Goal: Task Accomplishment & Management: Manage account settings

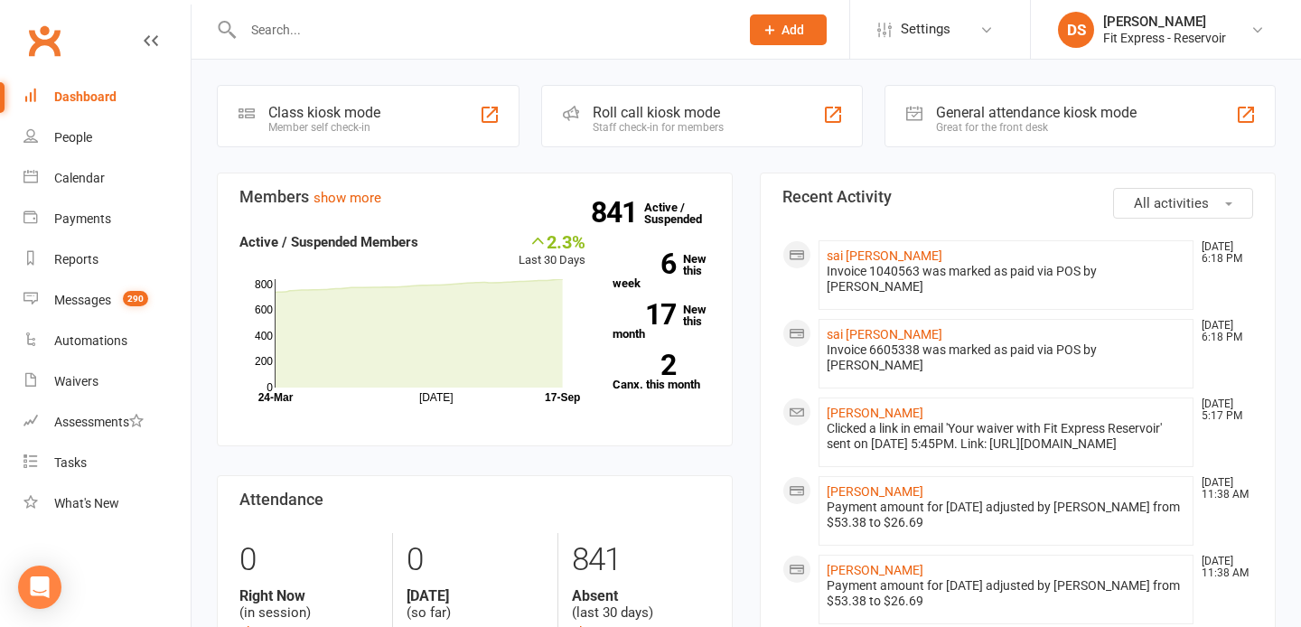
click at [48, 46] on link "Clubworx" at bounding box center [44, 40] width 45 height 45
click at [43, 46] on link "Clubworx" at bounding box center [44, 40] width 45 height 45
click at [1112, 26] on div "[PERSON_NAME]" at bounding box center [1164, 22] width 123 height 16
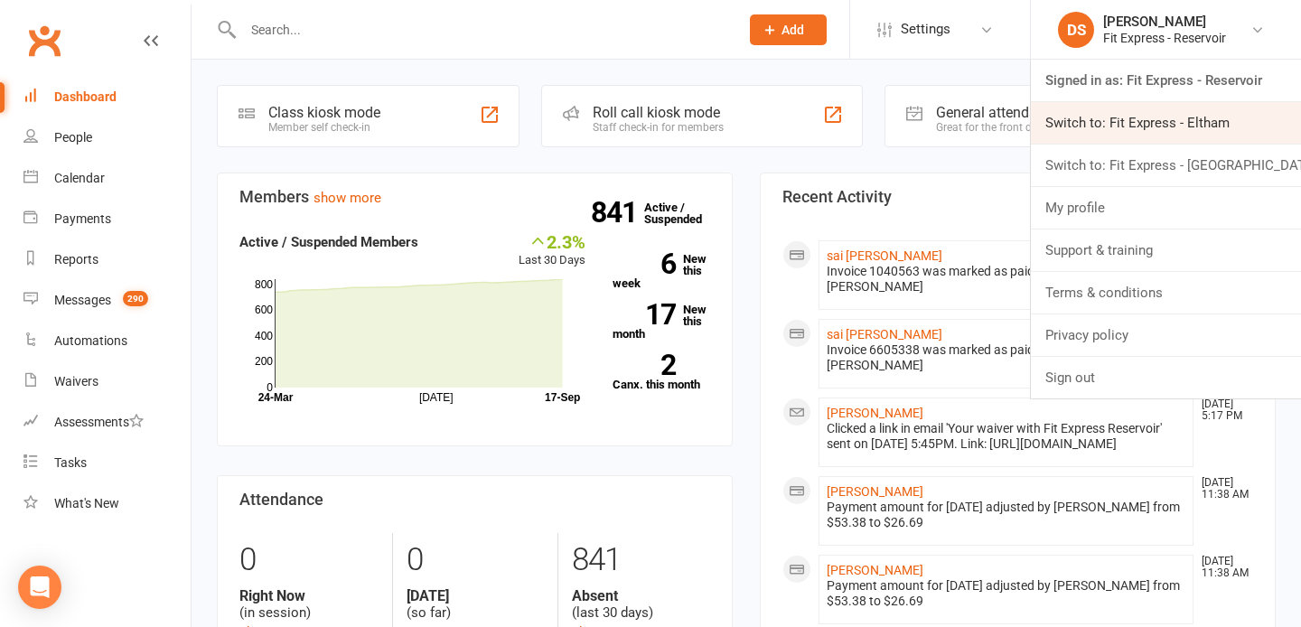
click at [1140, 128] on link "Switch to: Fit Express - Eltham" at bounding box center [1166, 123] width 270 height 42
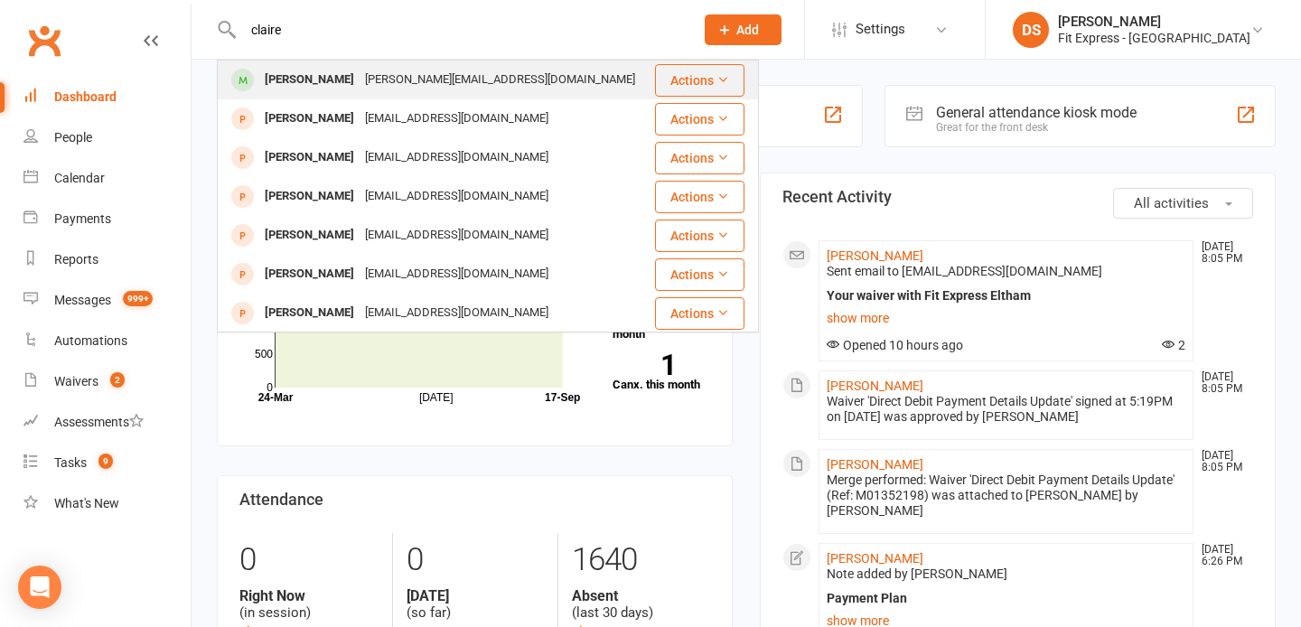
type input "claire"
click at [324, 89] on div "Claire Smith" at bounding box center [309, 80] width 100 height 26
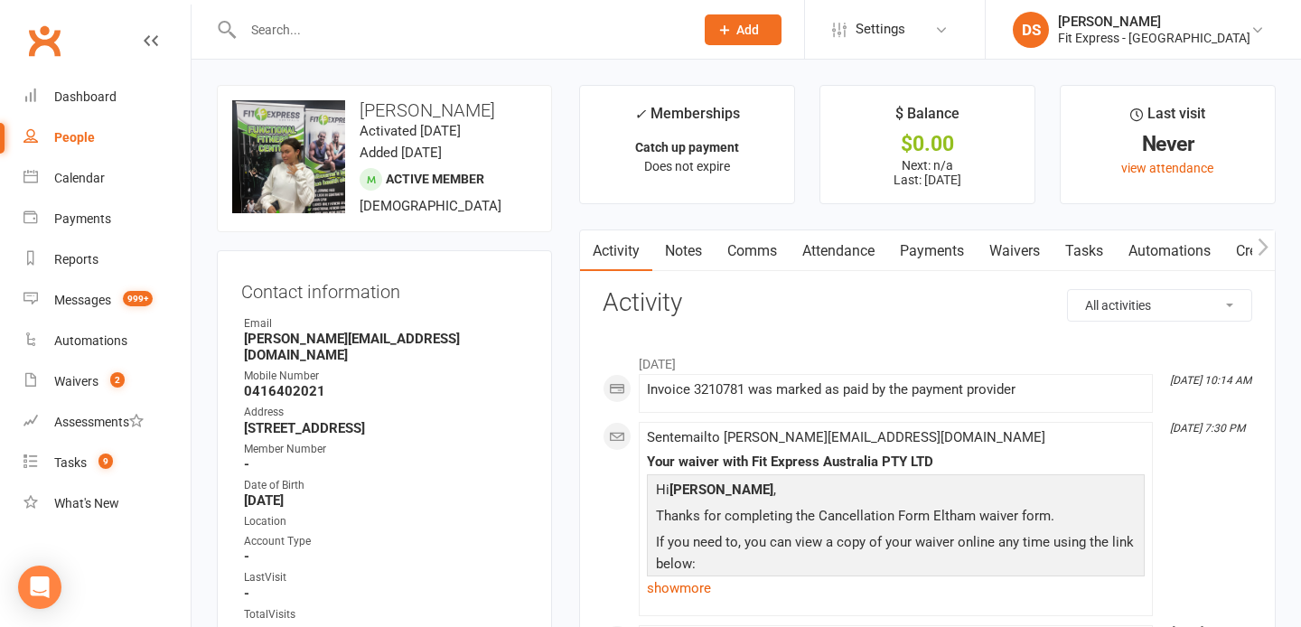
click at [284, 29] on input "text" at bounding box center [460, 29] width 444 height 25
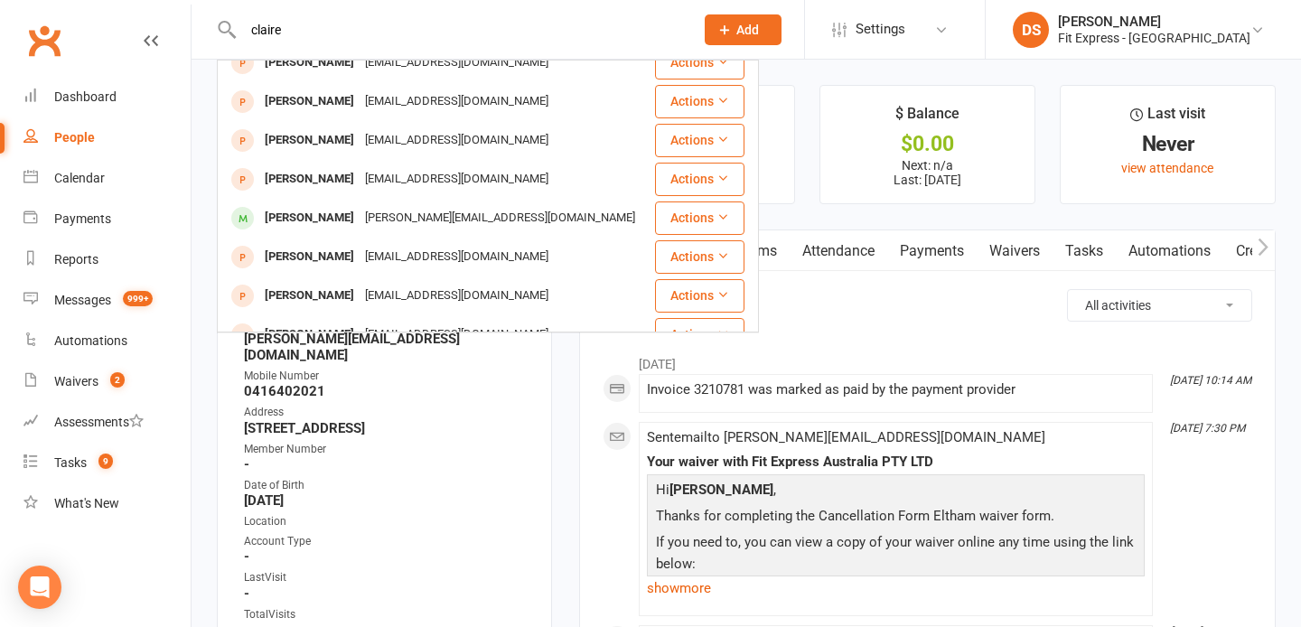
scroll to position [489, 0]
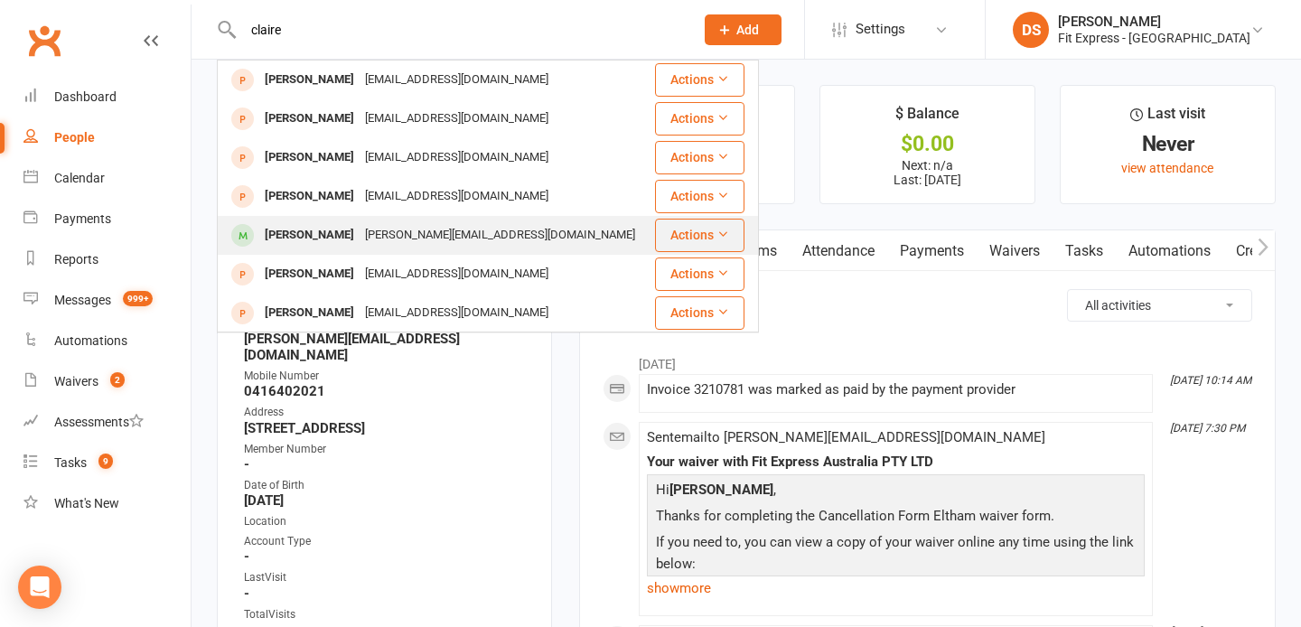
type input "claire"
click at [318, 222] on div "Claire Taylor" at bounding box center [309, 235] width 100 height 26
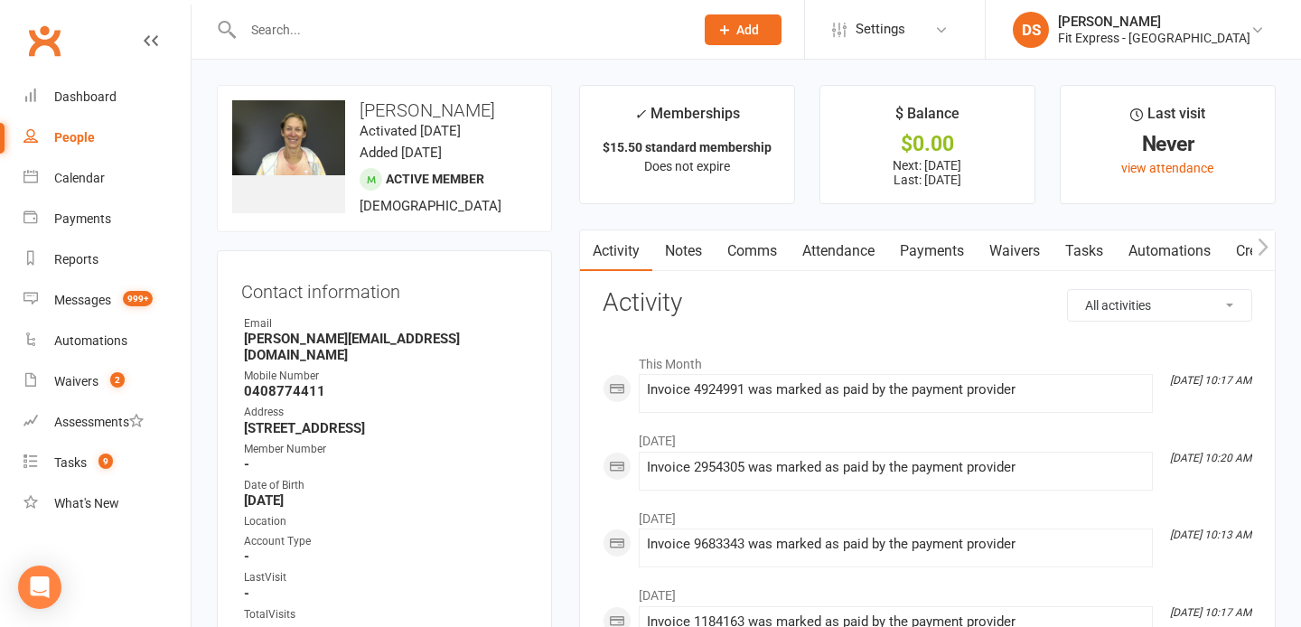
click at [319, 28] on input "text" at bounding box center [460, 29] width 444 height 25
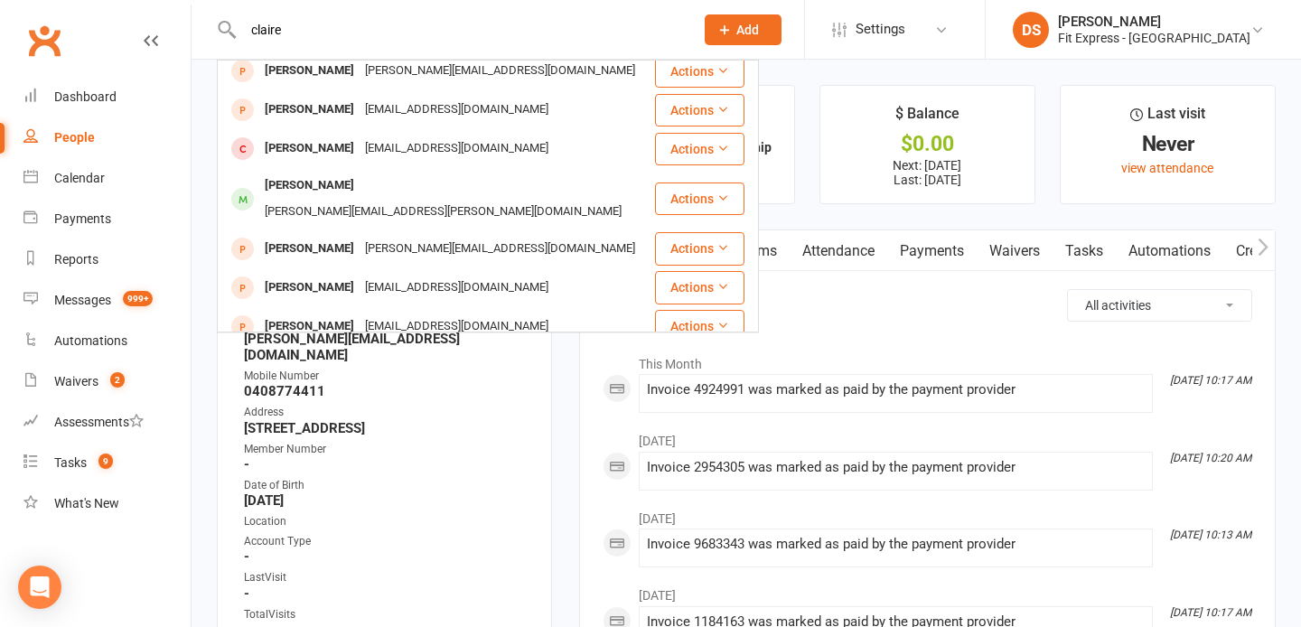
scroll to position [506, 0]
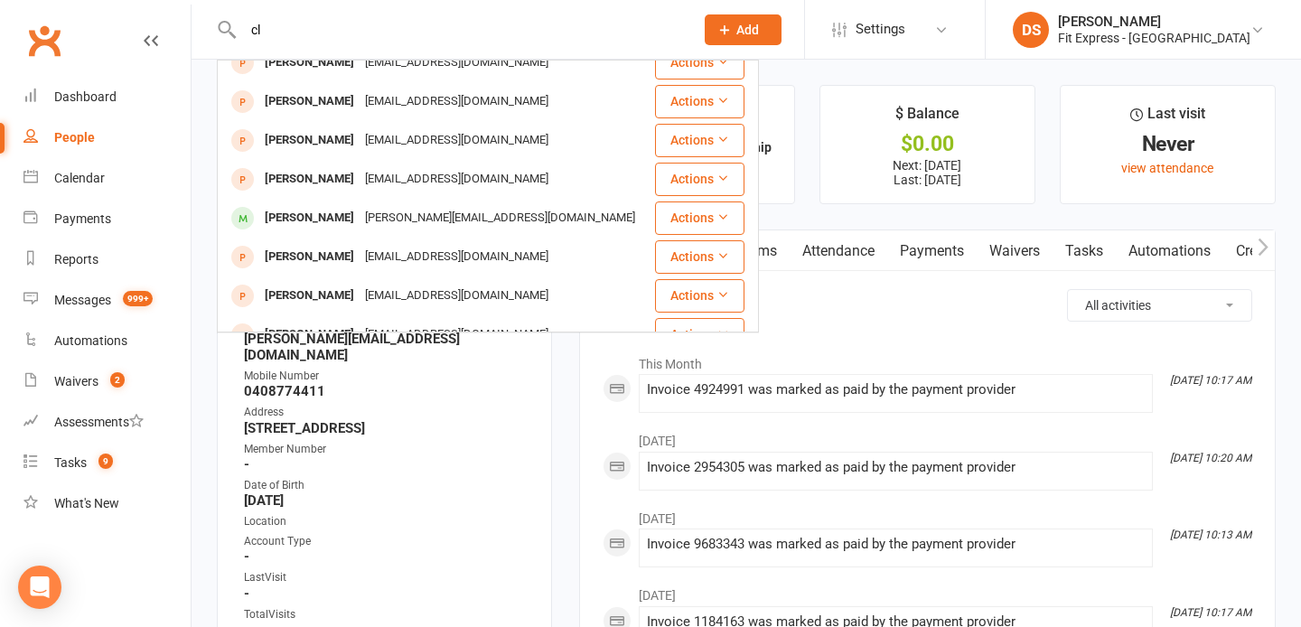
type input "c"
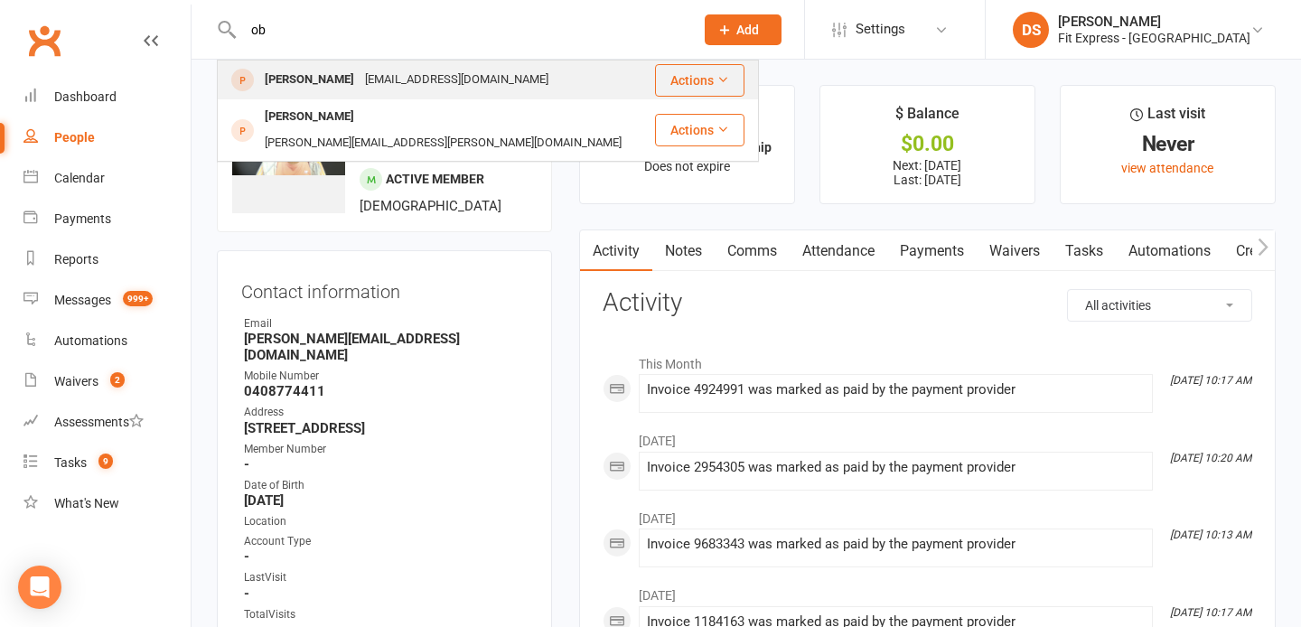
type input "o"
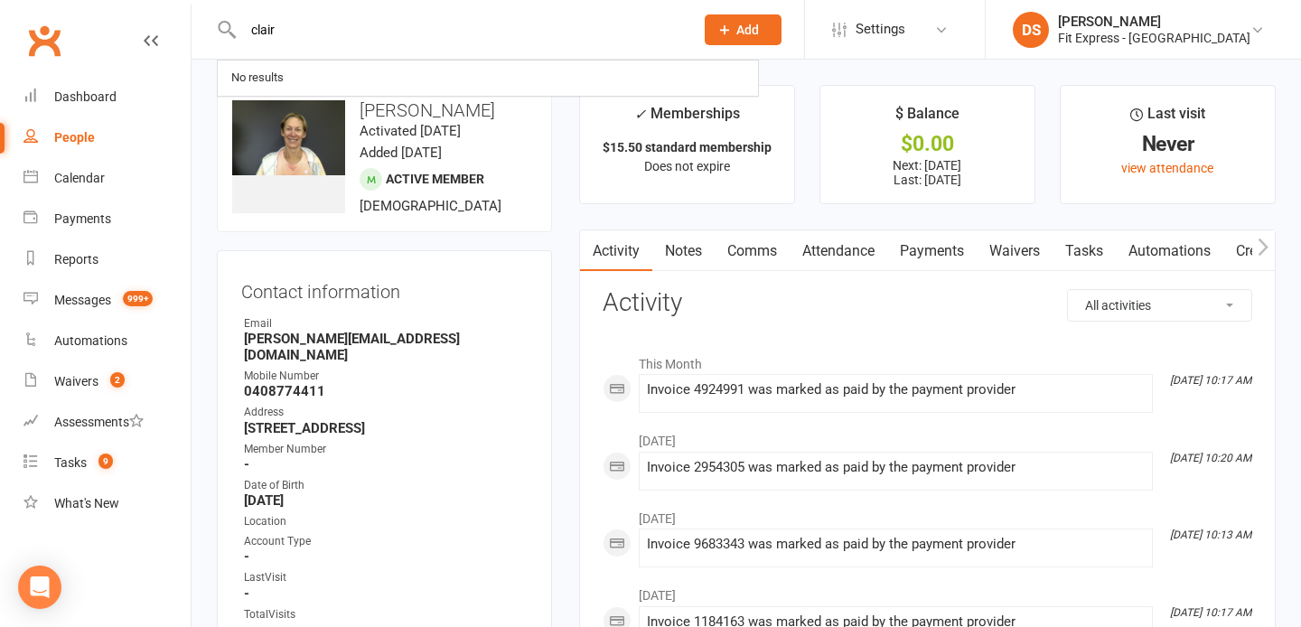
type input "claire"
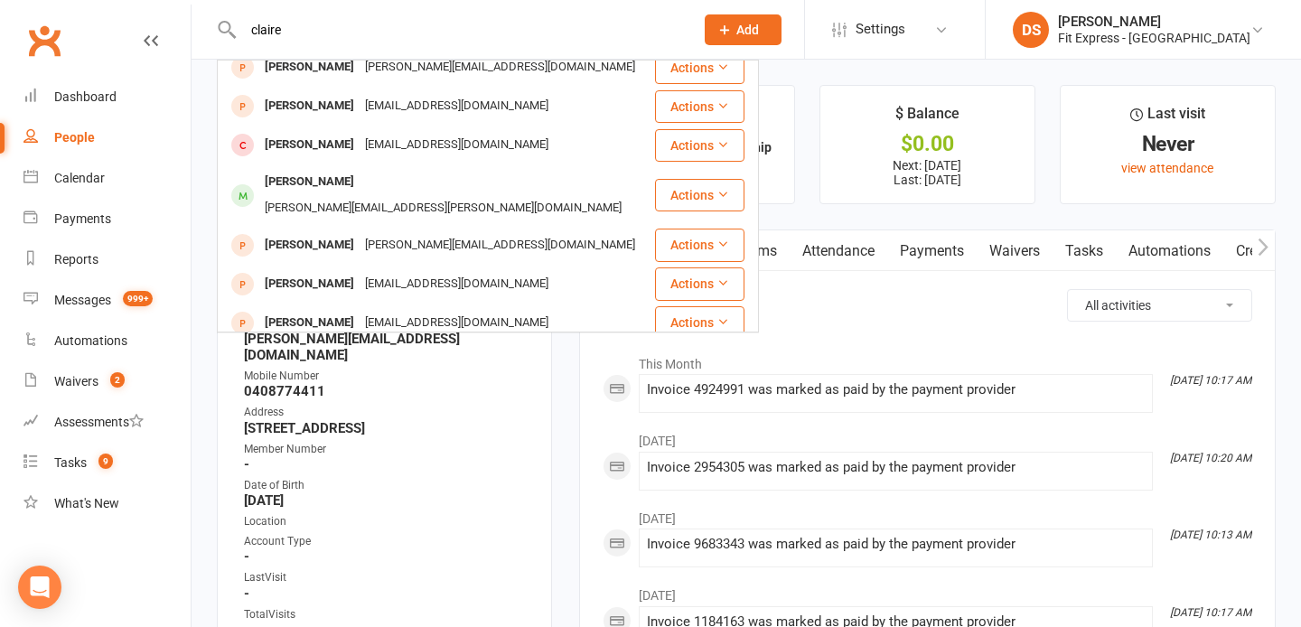
scroll to position [298, 0]
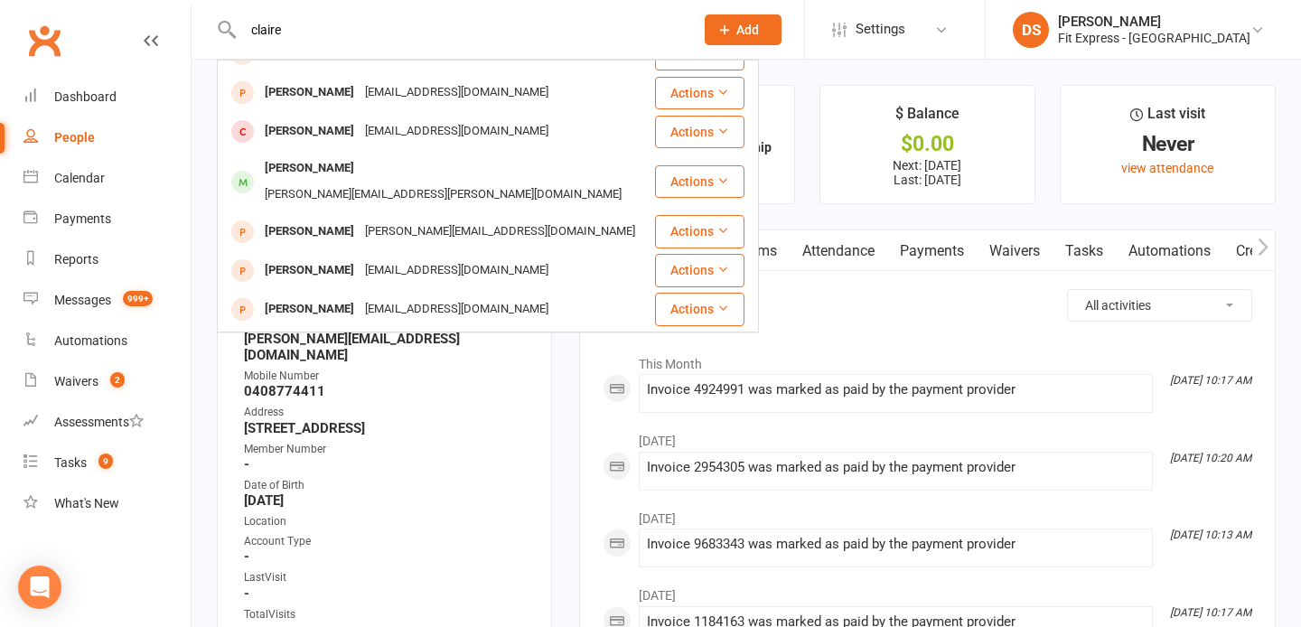
click at [60, 142] on div "People" at bounding box center [74, 137] width 41 height 14
select select "100"
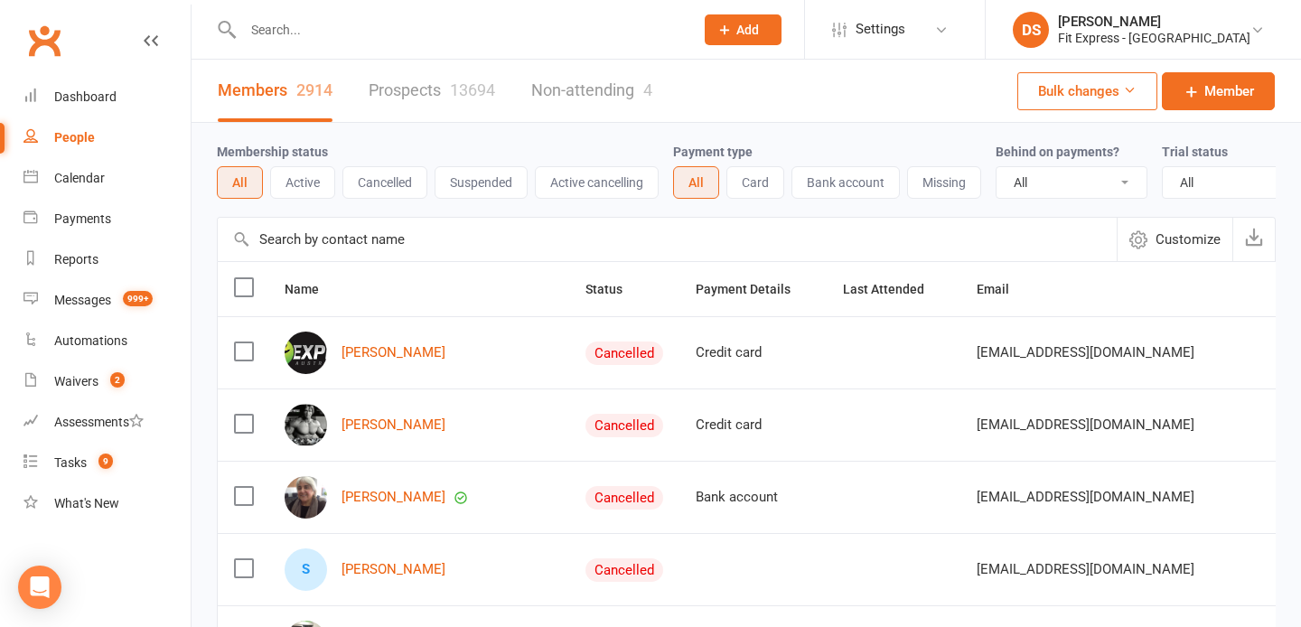
click at [359, 238] on input "text" at bounding box center [667, 239] width 899 height 43
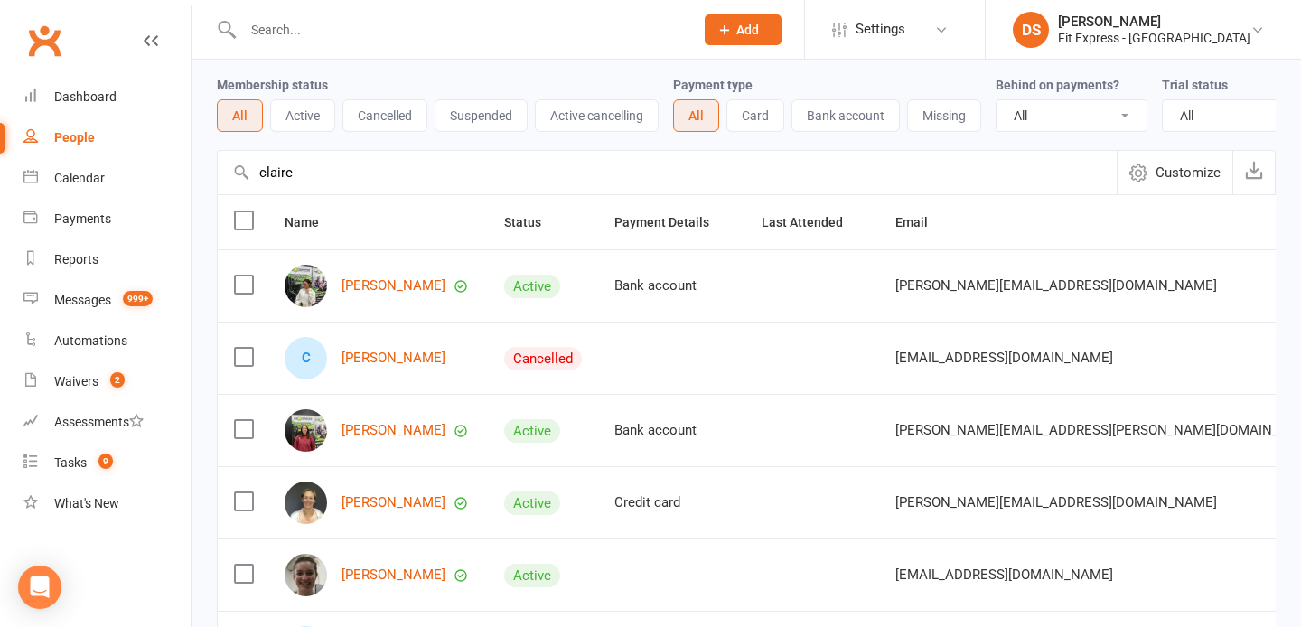
scroll to position [86, 0]
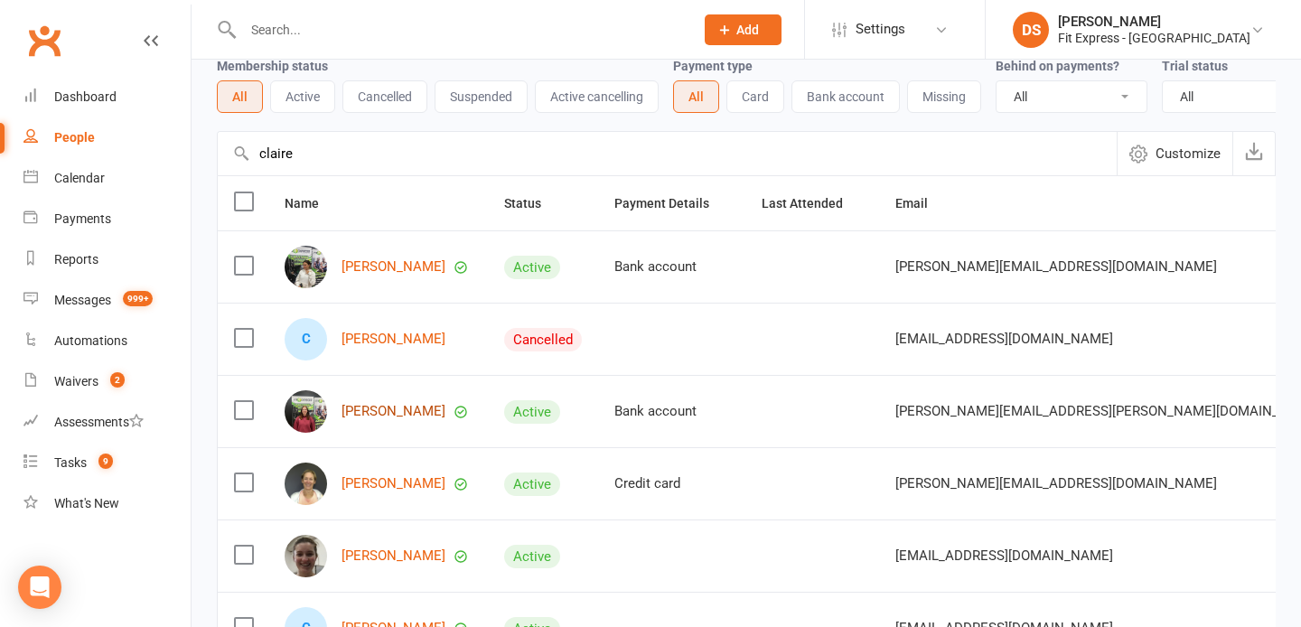
type input "claire"
click at [392, 411] on link "Claire O'Brien" at bounding box center [394, 411] width 104 height 15
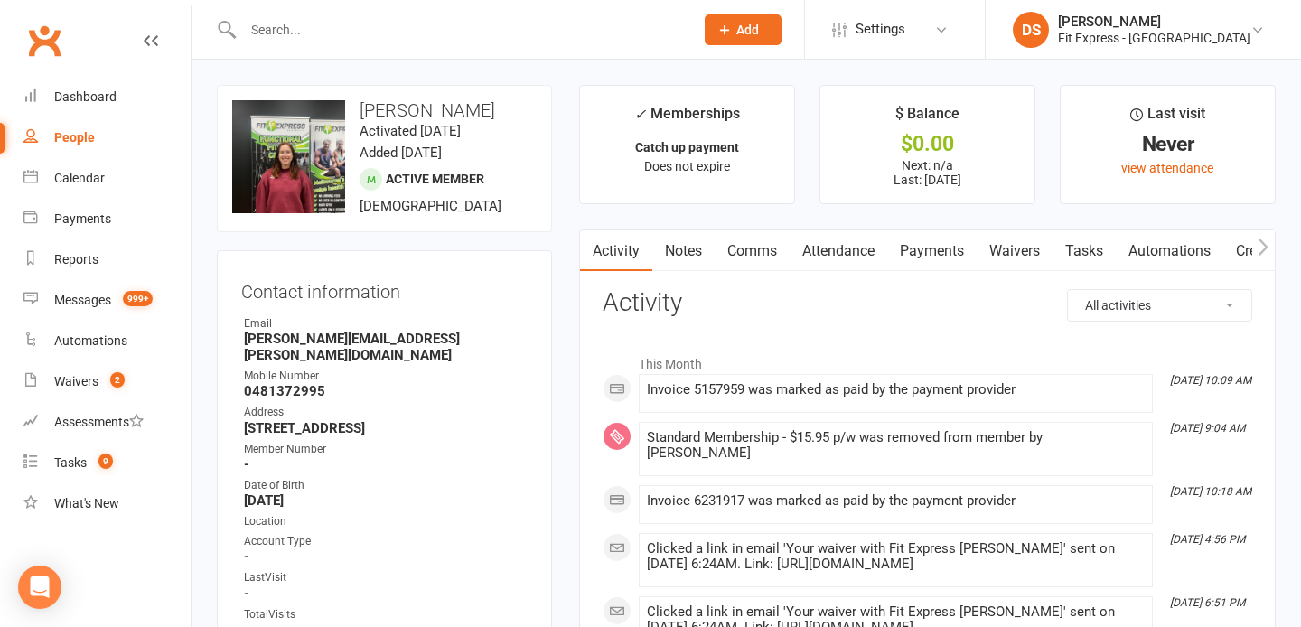
click at [685, 247] on link "Notes" at bounding box center [683, 251] width 62 height 42
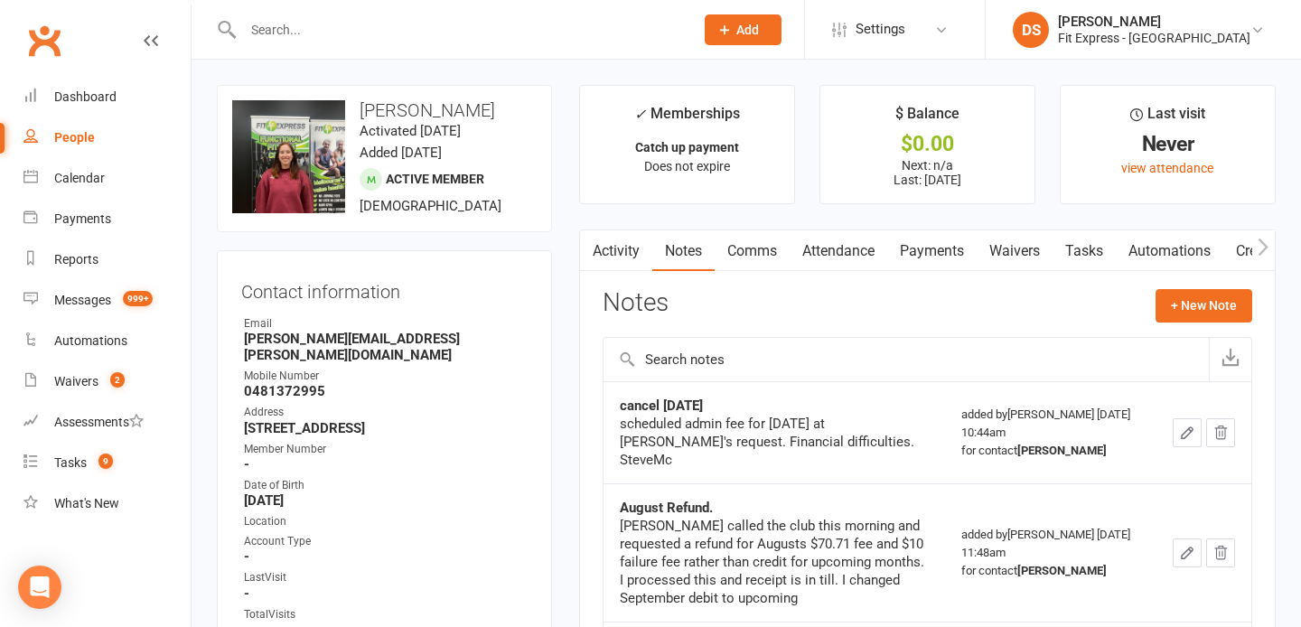
click at [935, 245] on link "Payments" at bounding box center [931, 251] width 89 height 42
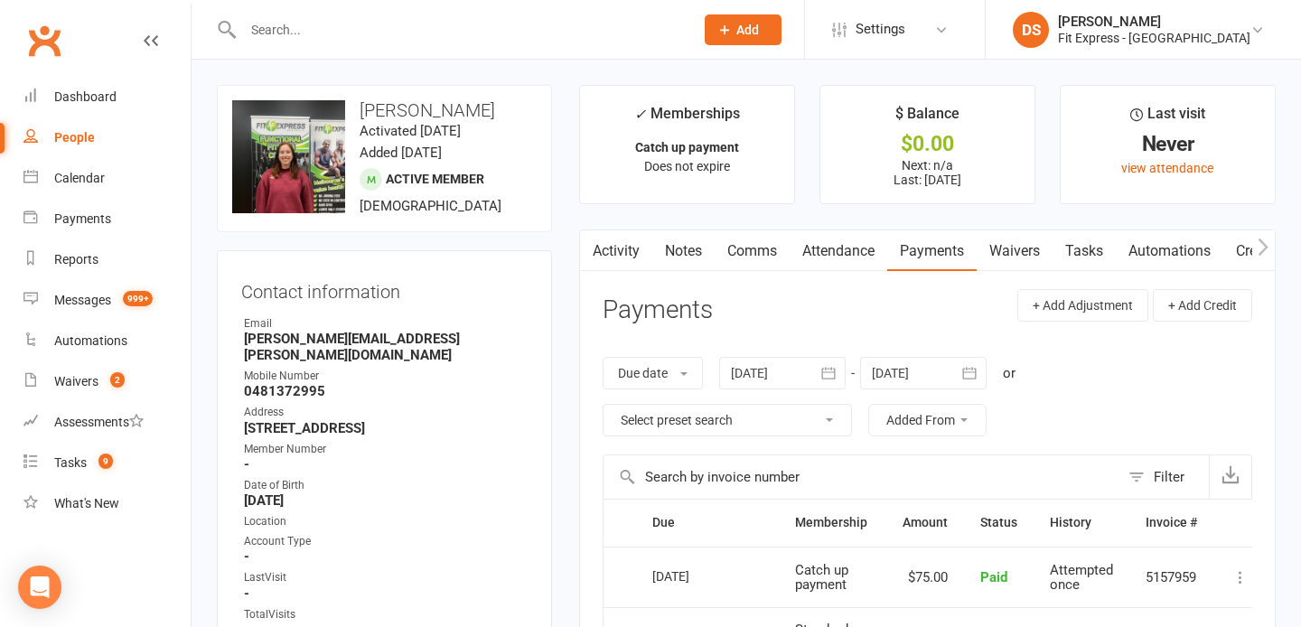
click at [684, 253] on link "Notes" at bounding box center [683, 251] width 62 height 42
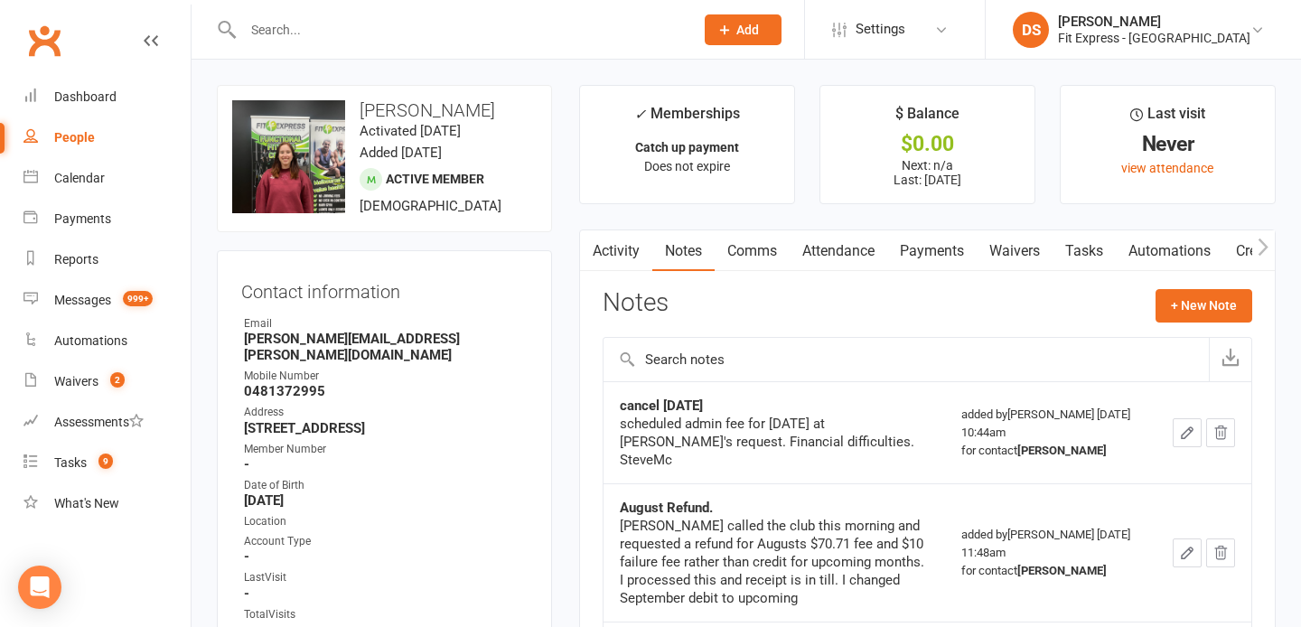
click at [636, 253] on link "Activity" at bounding box center [616, 251] width 72 height 42
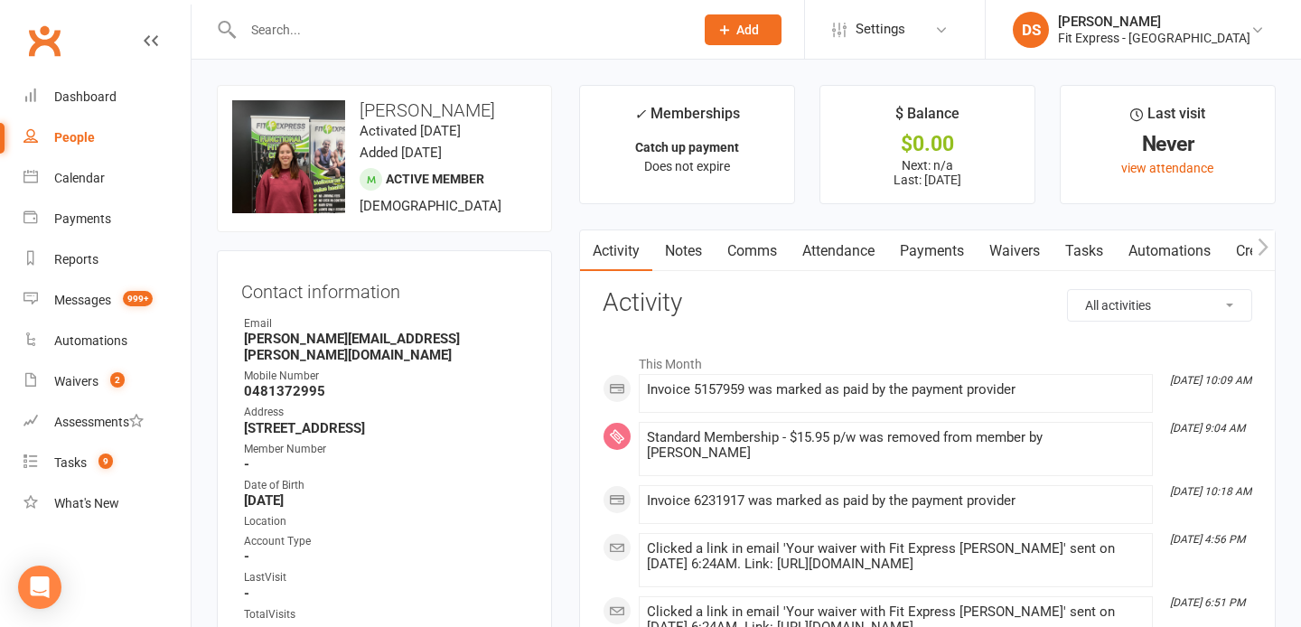
click at [62, 43] on link "Clubworx" at bounding box center [44, 40] width 45 height 45
